Goal: Information Seeking & Learning: Learn about a topic

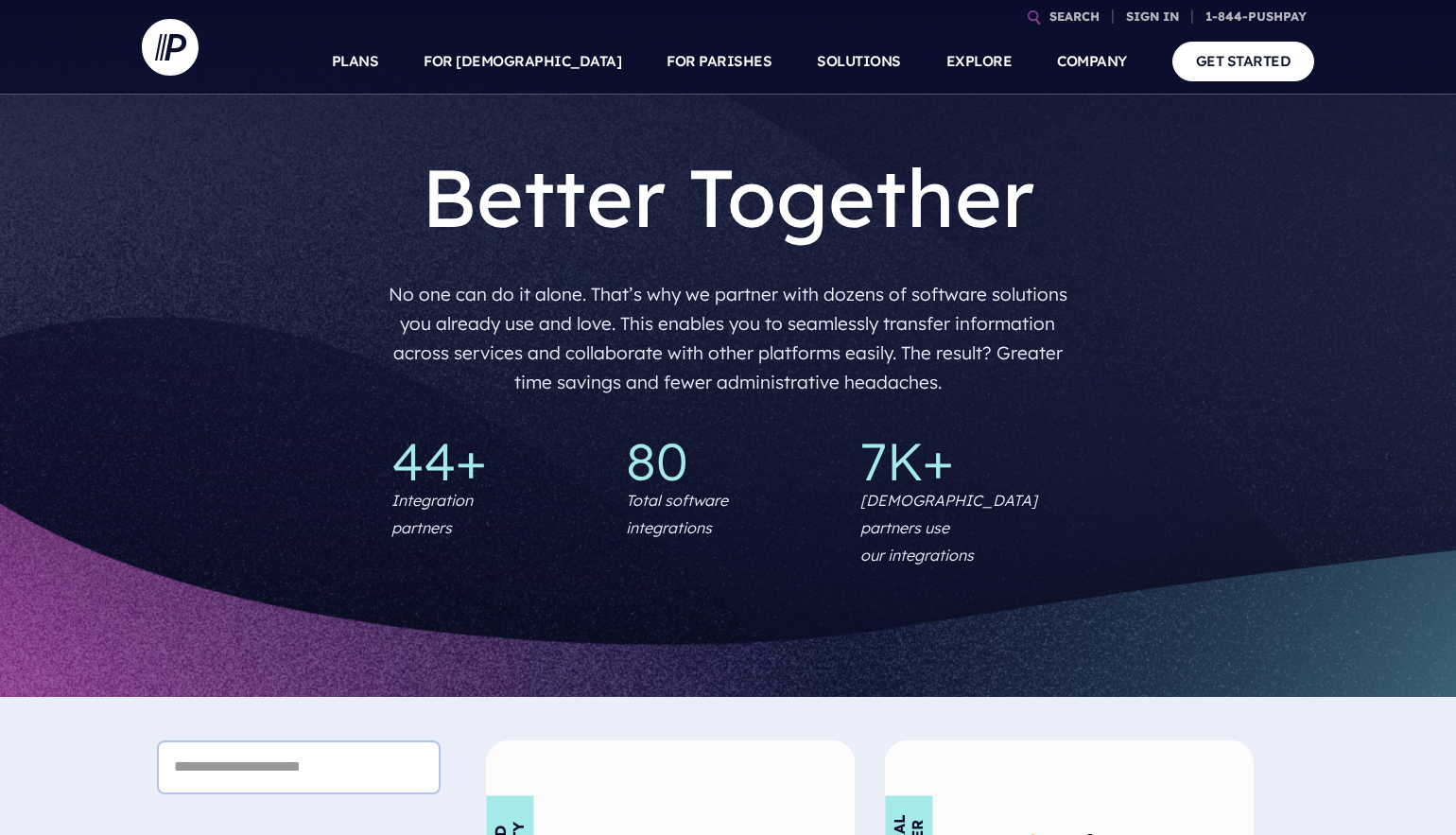
scroll to position [428, 0]
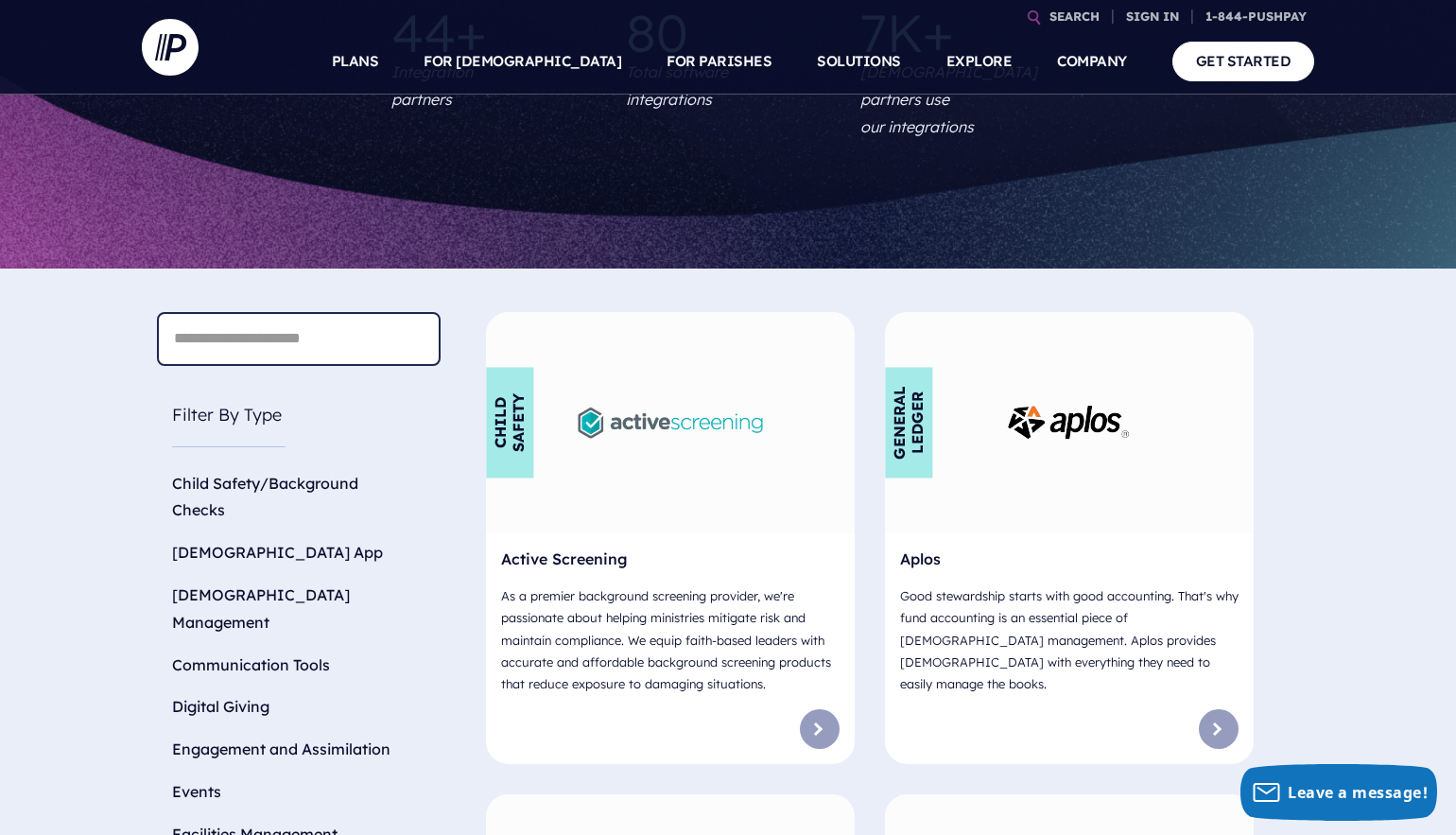
click at [311, 320] on input "text" at bounding box center [299, 339] width 284 height 54
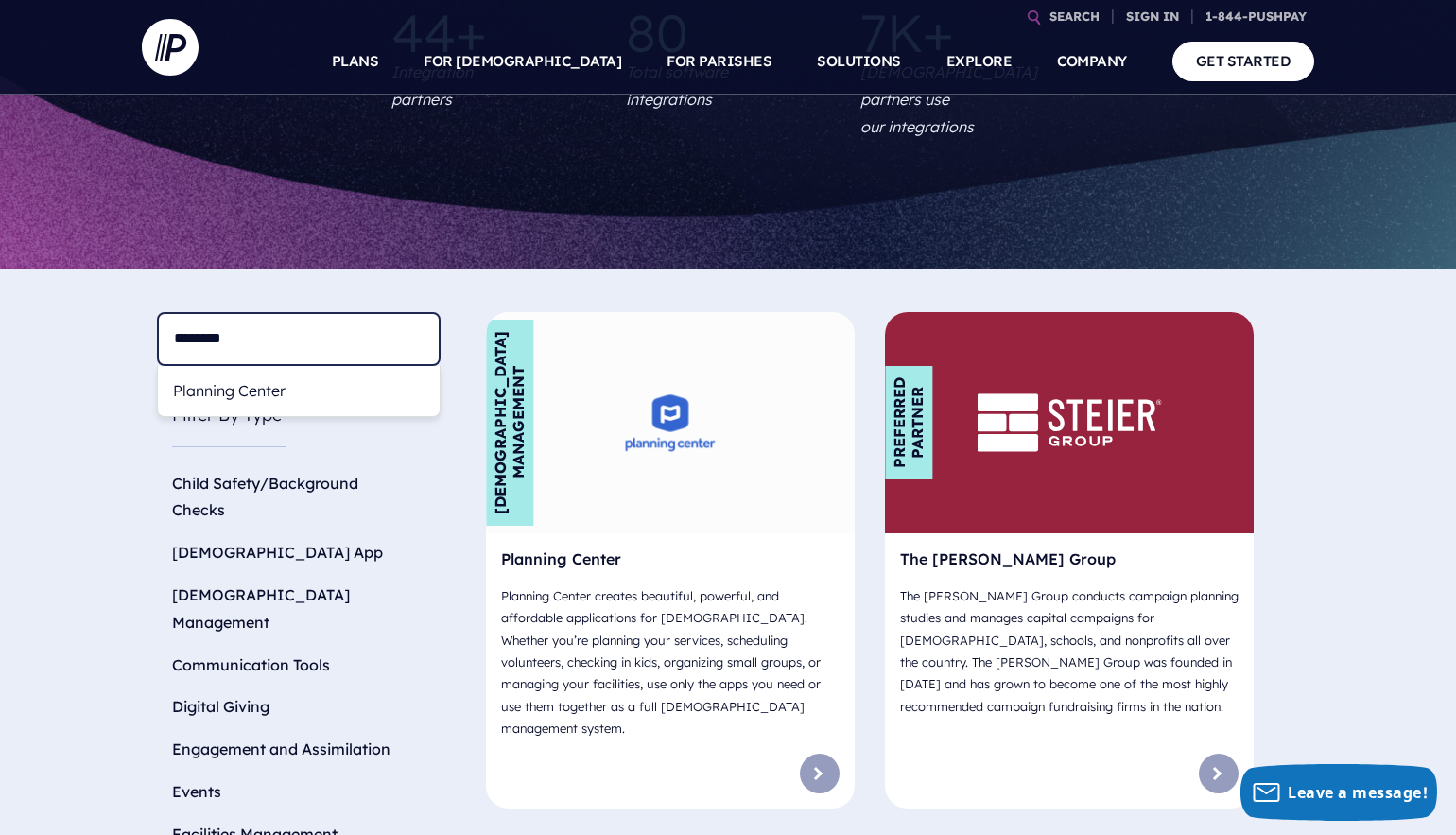
type input "********"
click at [676, 394] on img at bounding box center [671, 422] width 184 height 97
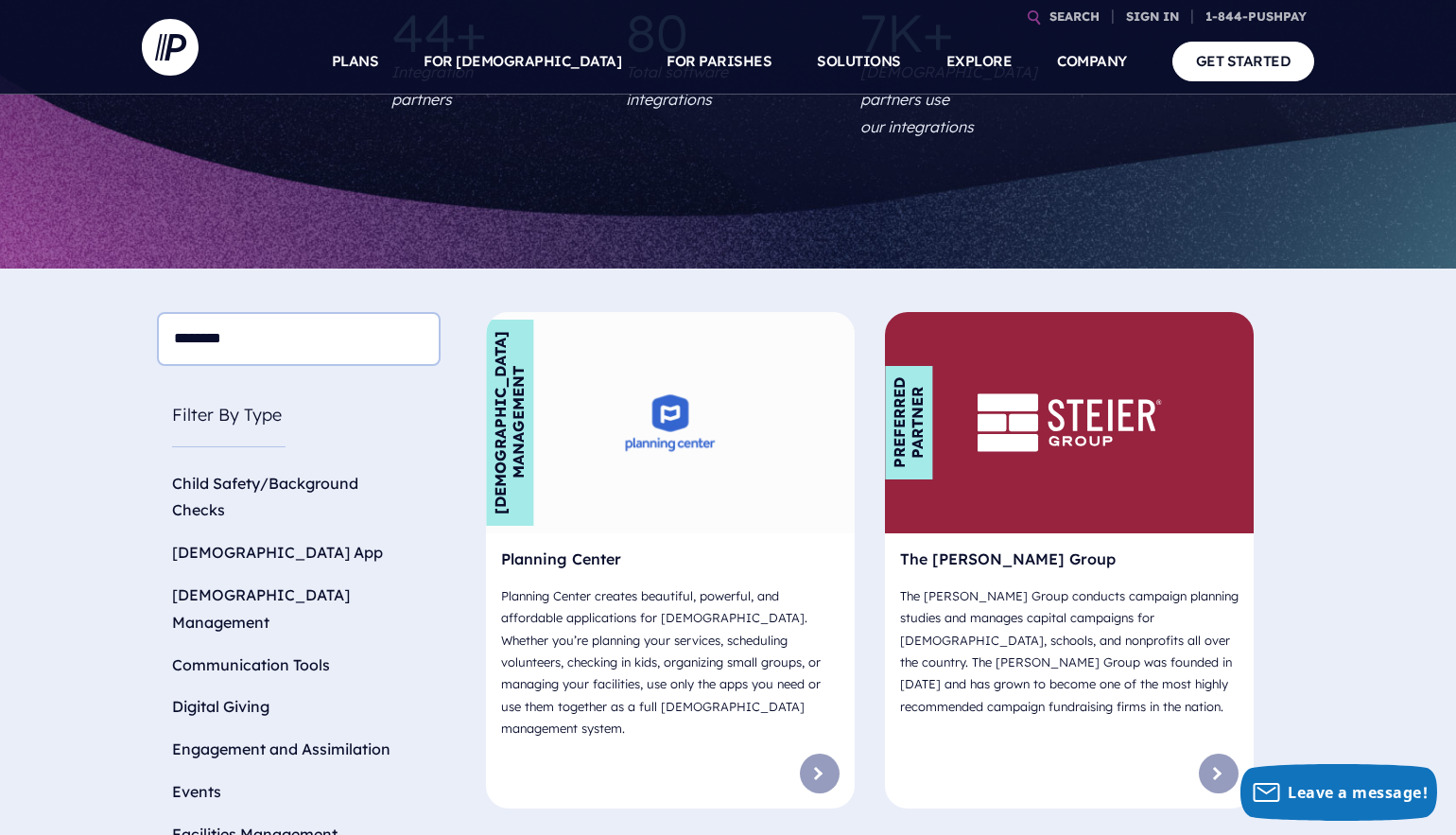
click at [591, 548] on h6 "Planning Center" at bounding box center [671, 562] width 339 height 28
click at [829, 754] on link at bounding box center [820, 773] width 40 height 40
